Goal: Complete application form

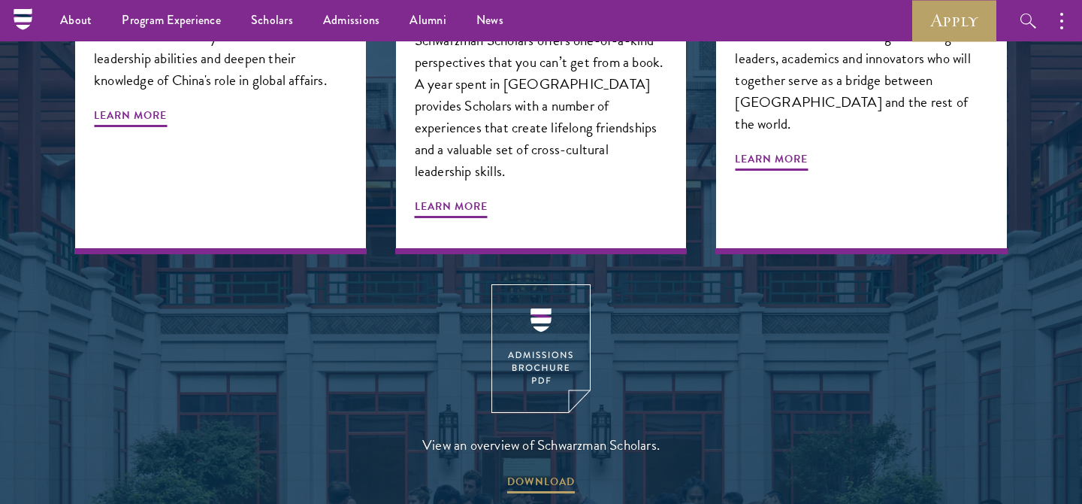
scroll to position [1052, 0]
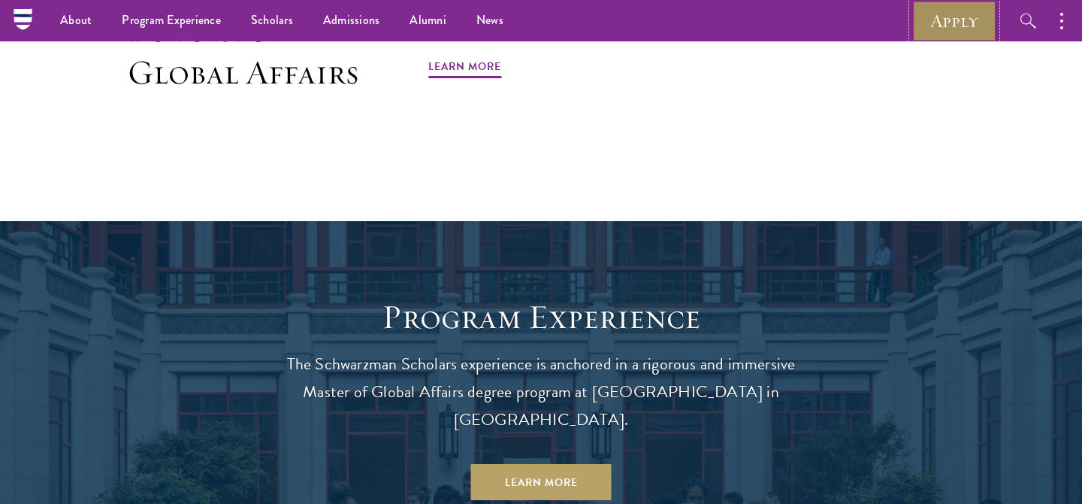
click at [969, 27] on link "Apply" at bounding box center [954, 20] width 84 height 41
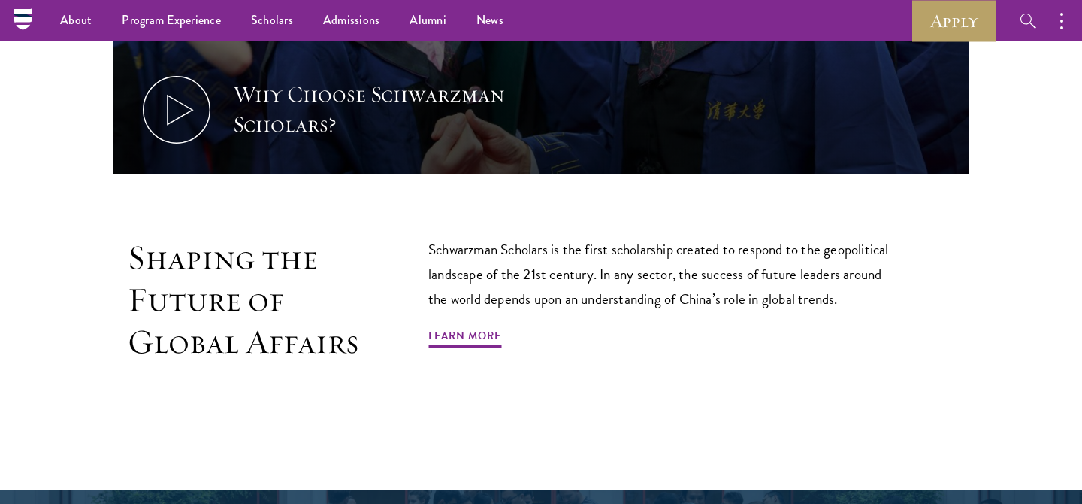
scroll to position [605, 0]
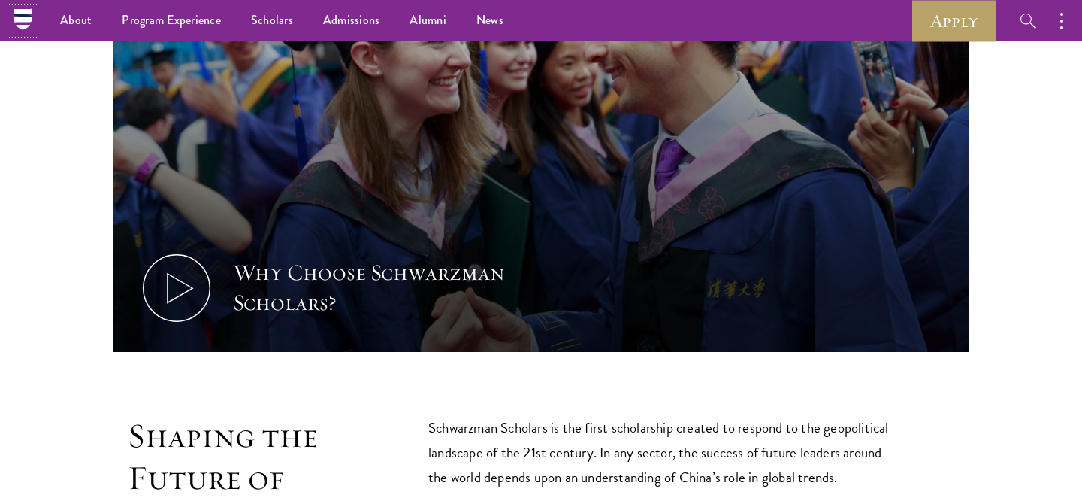
click at [18, 8] on icon at bounding box center [22, 19] width 23 height 23
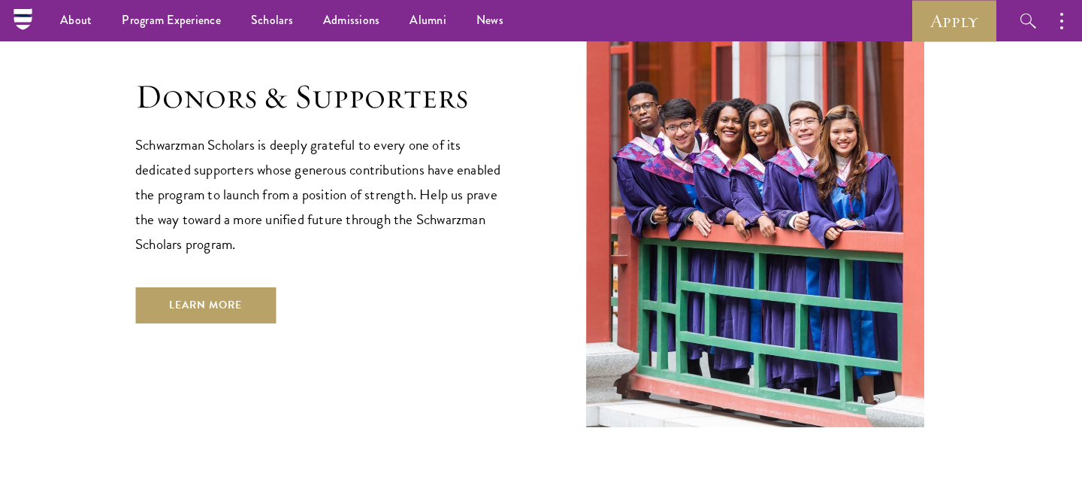
scroll to position [4246, 0]
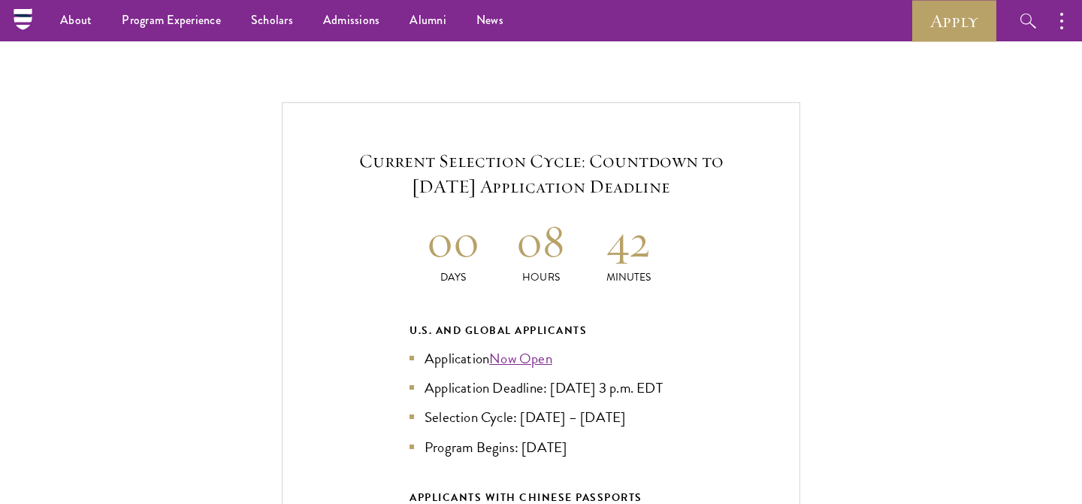
scroll to position [3160, 0]
